Goal: Task Accomplishment & Management: Use online tool/utility

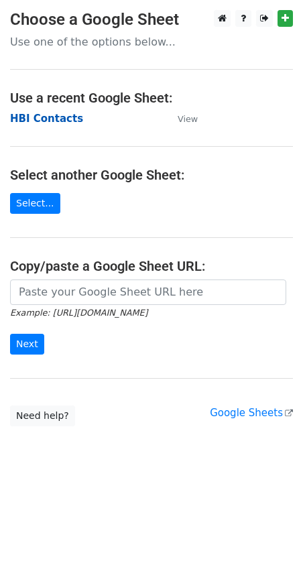
click at [34, 120] on strong "HBI Contacts" at bounding box center [46, 119] width 73 height 12
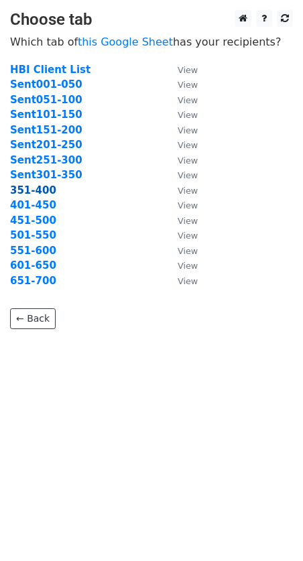
click at [21, 193] on strong "351-400" at bounding box center [33, 190] width 46 height 12
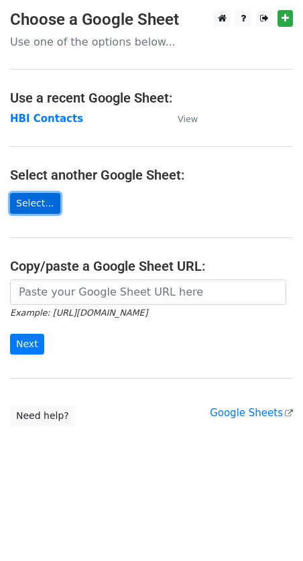
click at [35, 202] on link "Select..." at bounding box center [35, 203] width 50 height 21
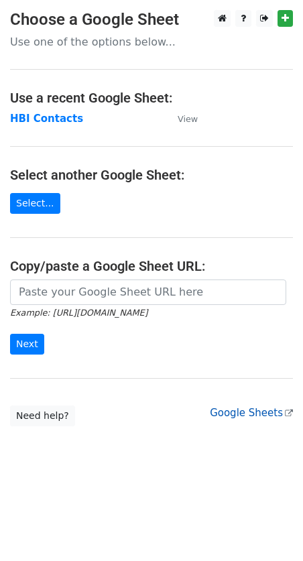
click at [247, 407] on link "Google Sheets" at bounding box center [251, 413] width 83 height 12
